Goal: Task Accomplishment & Management: Use online tool/utility

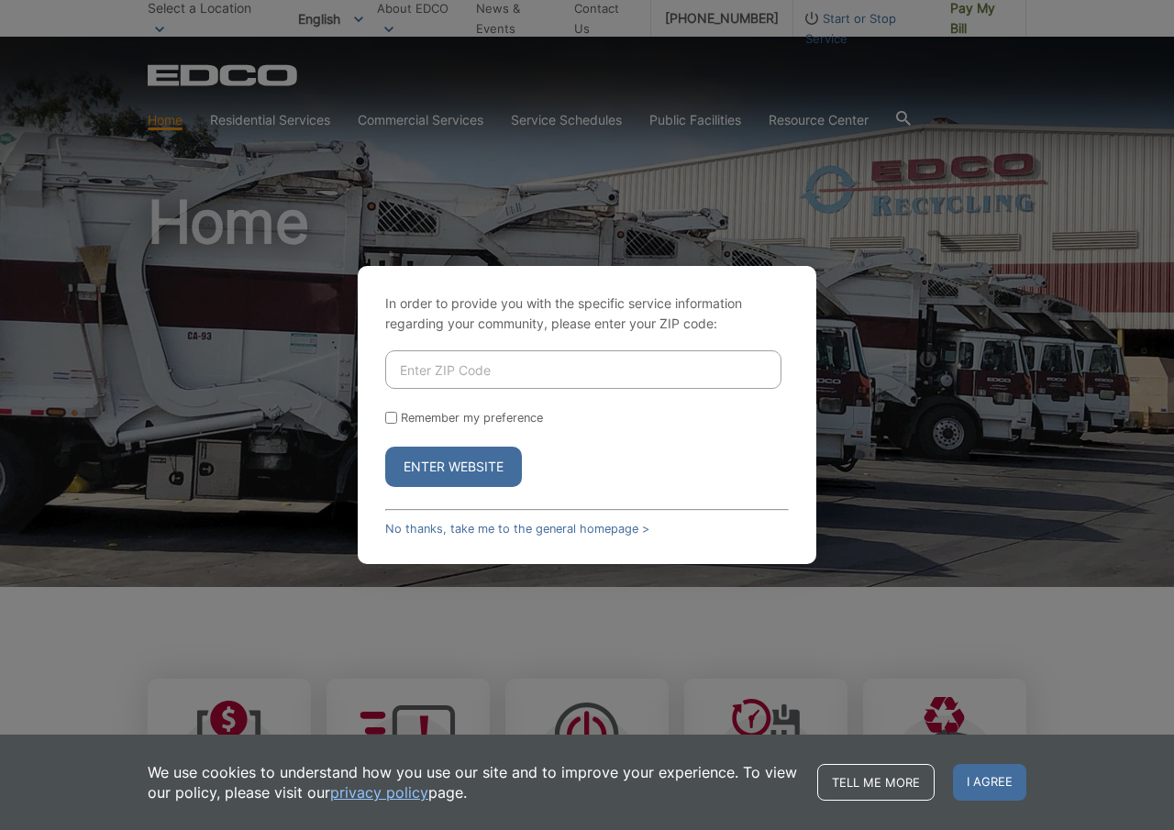
click at [435, 389] on form "Remember my preference Enter Website" at bounding box center [587, 418] width 404 height 137
click at [431, 383] on input "Enter ZIP Code" at bounding box center [583, 369] width 396 height 39
drag, startPoint x: 431, startPoint y: 383, endPoint x: 1173, endPoint y: 54, distance: 811.6
type input "92021"
click at [428, 480] on button "Enter Website" at bounding box center [453, 467] width 137 height 40
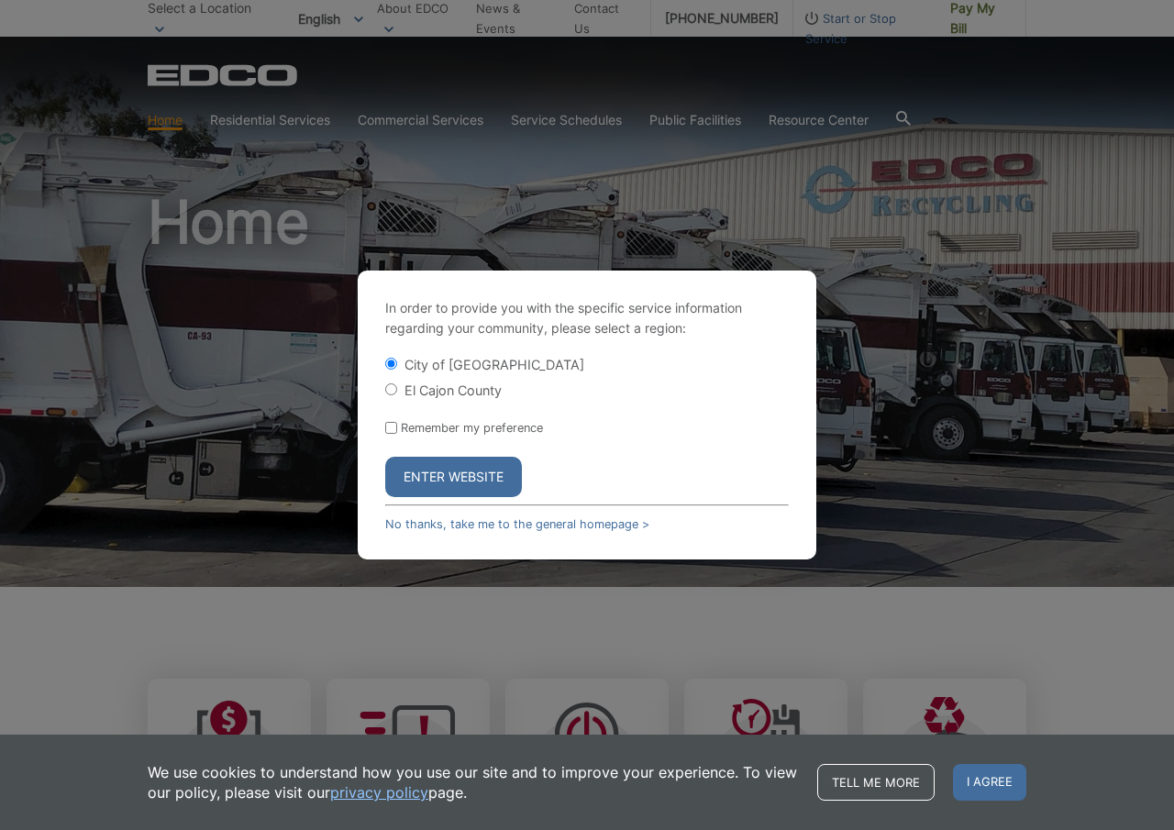
click at [434, 489] on button "Enter Website" at bounding box center [453, 477] width 137 height 40
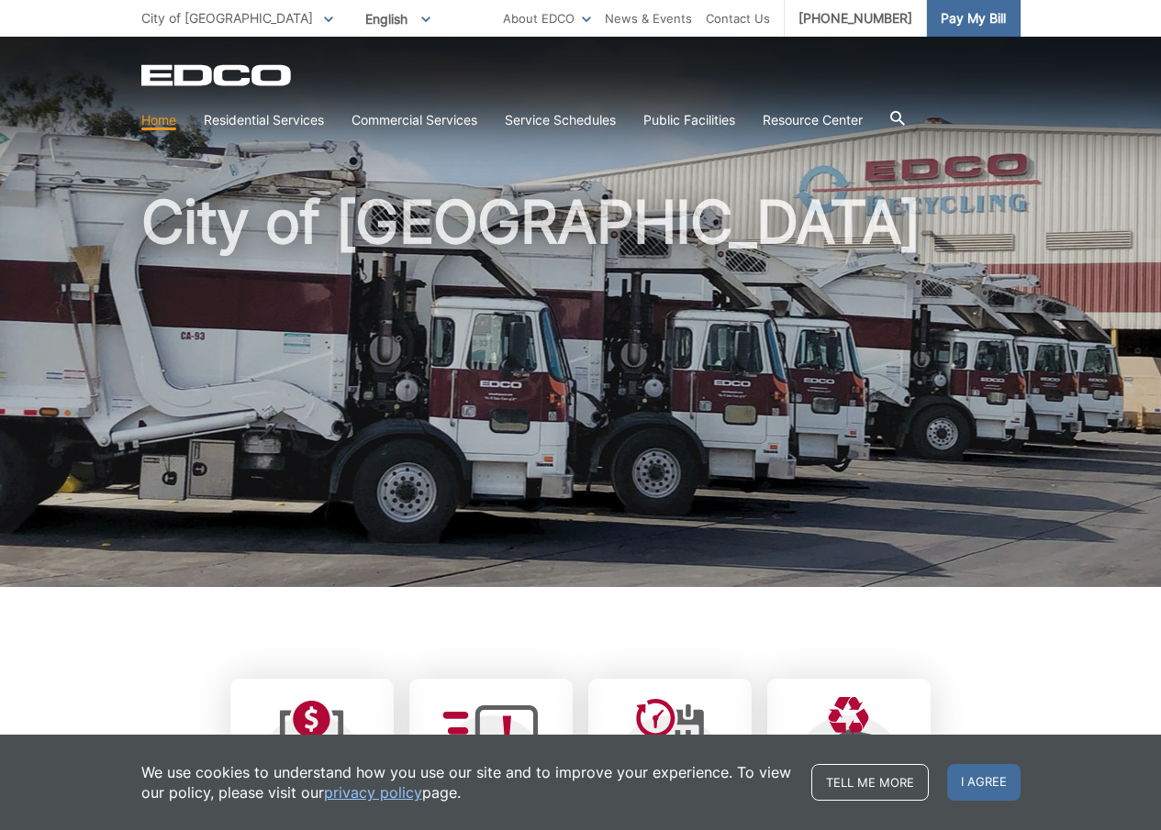
click at [963, 28] on span "Pay My Bill" at bounding box center [972, 18] width 65 height 20
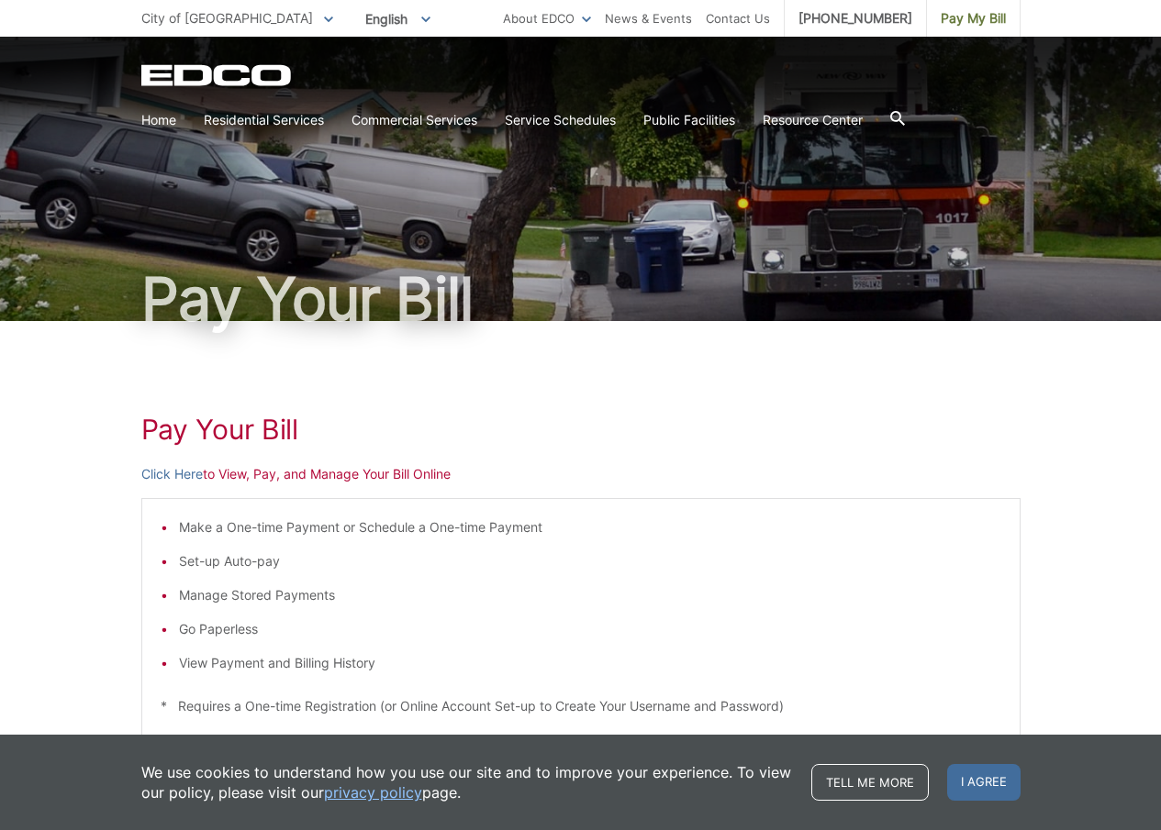
click at [321, 665] on li "View Payment and Billing History" at bounding box center [590, 663] width 822 height 20
click at [1068, 175] on div "Pay Your Bill" at bounding box center [580, 179] width 1161 height 284
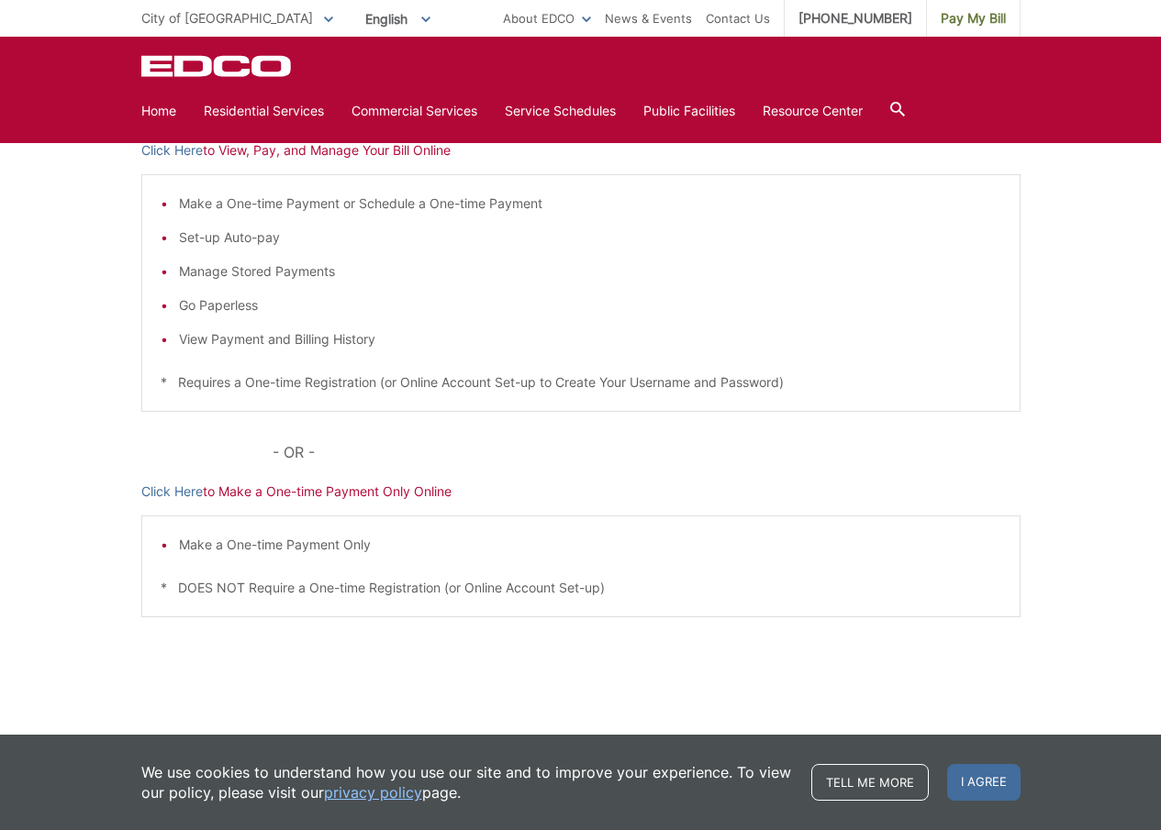
scroll to position [49, 0]
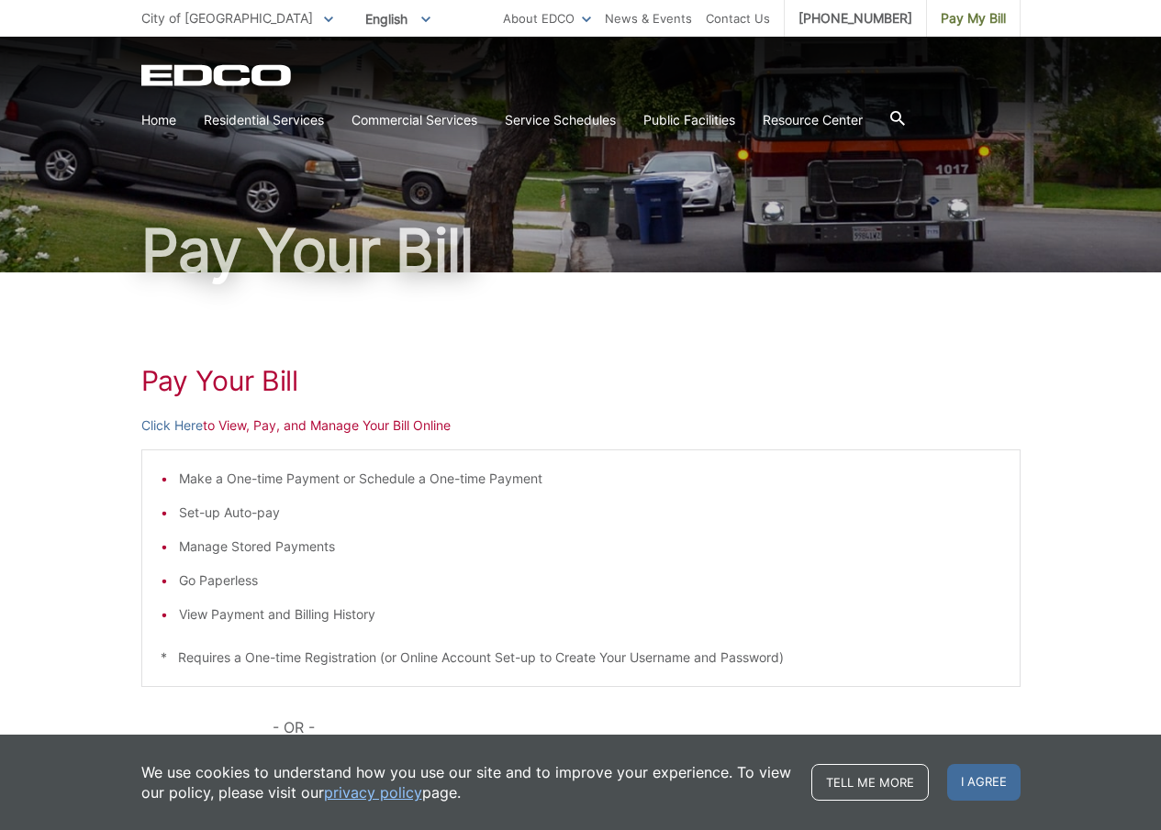
click at [241, 431] on p "Click Here to View, Pay, and Manage Your Bill Online" at bounding box center [580, 426] width 879 height 20
click at [190, 421] on link "Click Here" at bounding box center [171, 426] width 61 height 20
